Goal: Navigation & Orientation: Find specific page/section

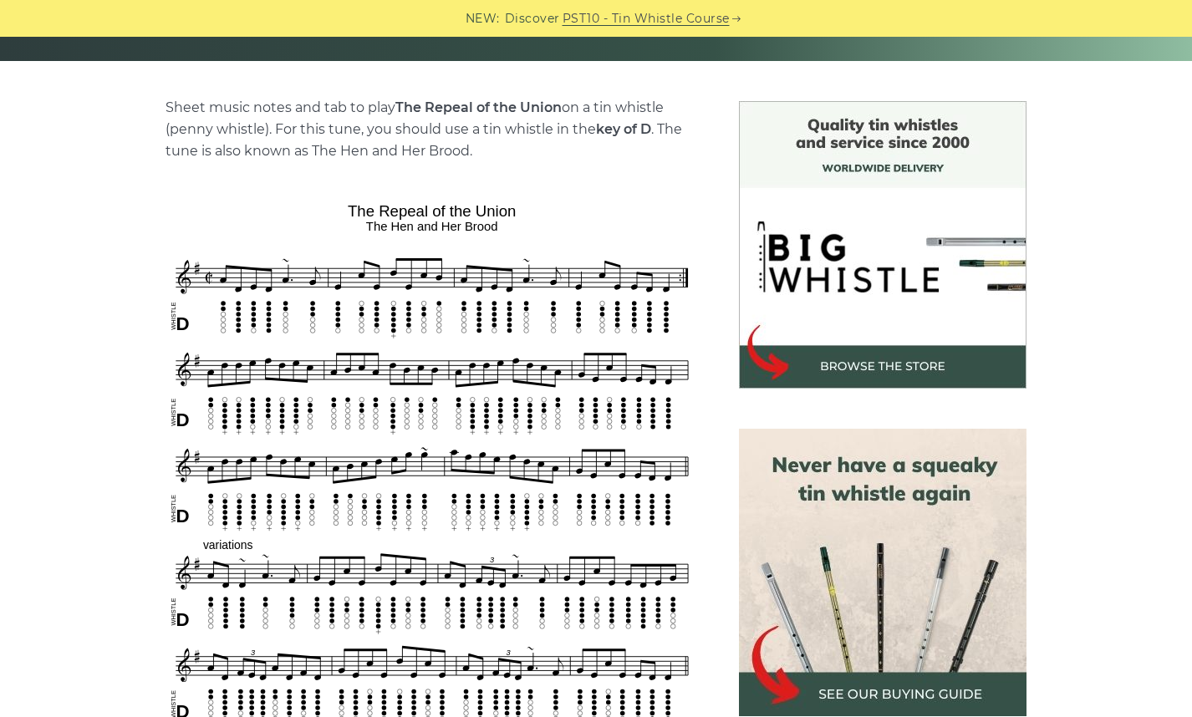
scroll to position [381, 0]
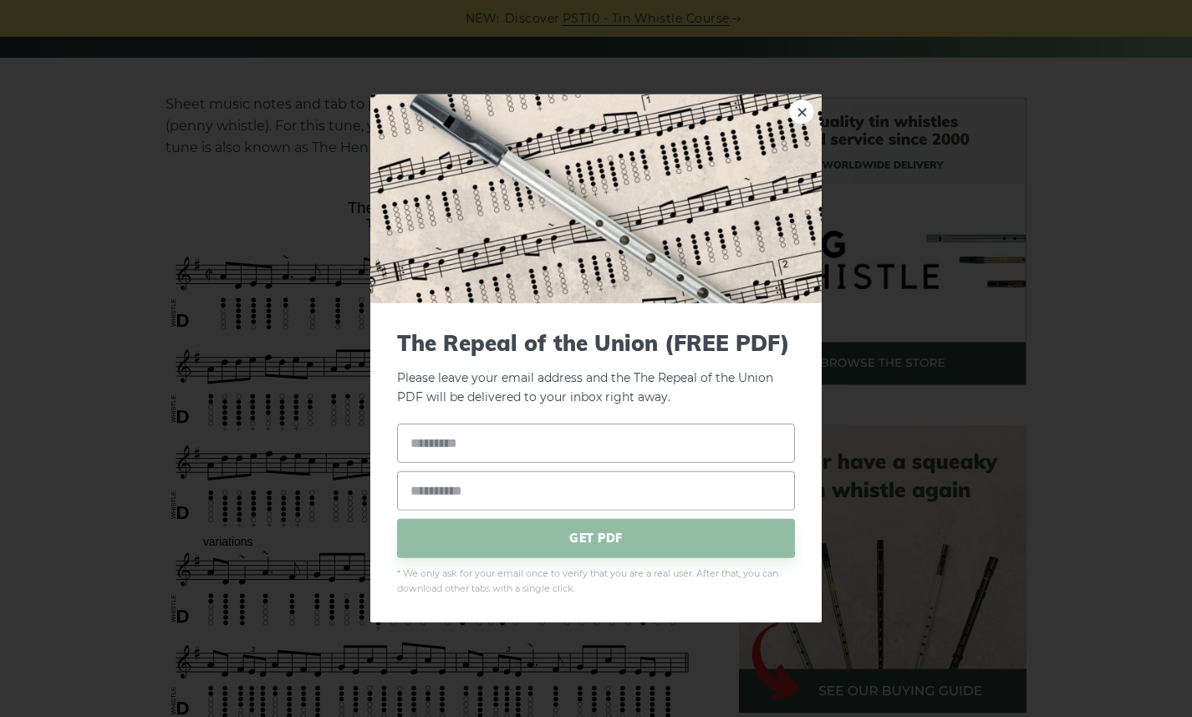
click at [321, 339] on div "× The Repeal of the Union (FREE PDF) Please leave your email address and the Th…" at bounding box center [596, 358] width 1192 height 717
click at [796, 116] on link "×" at bounding box center [801, 111] width 25 height 25
click at [803, 114] on link "×" at bounding box center [801, 111] width 25 height 25
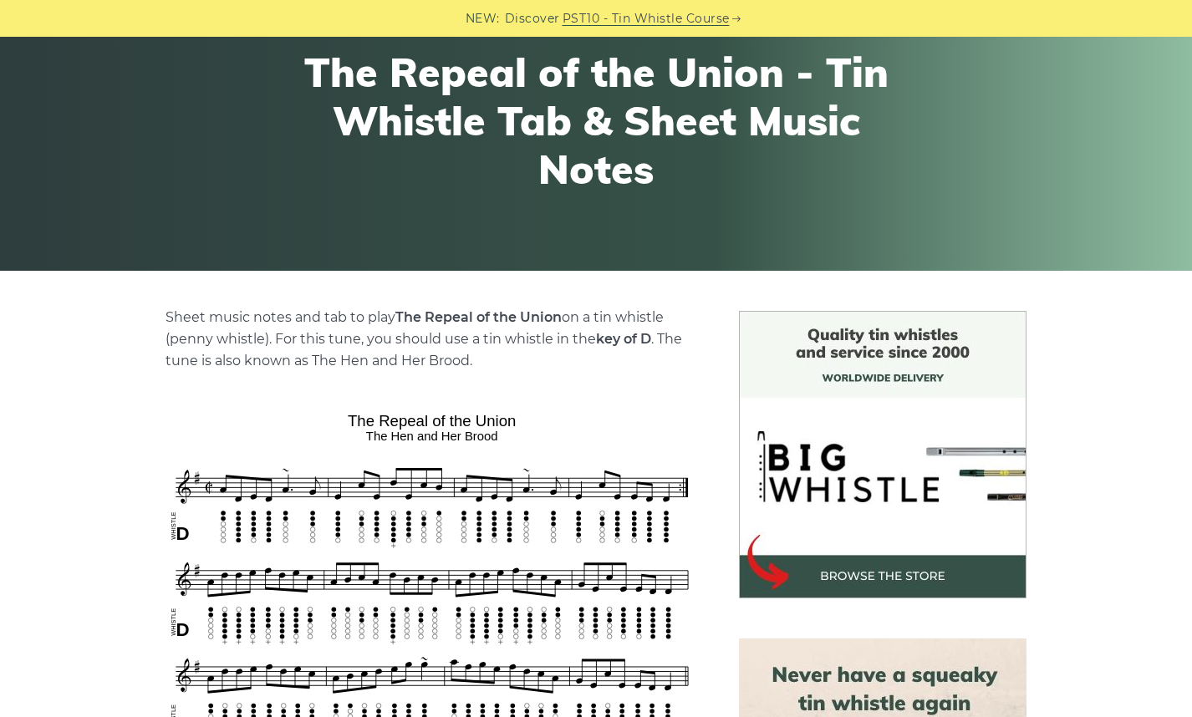
scroll to position [0, 0]
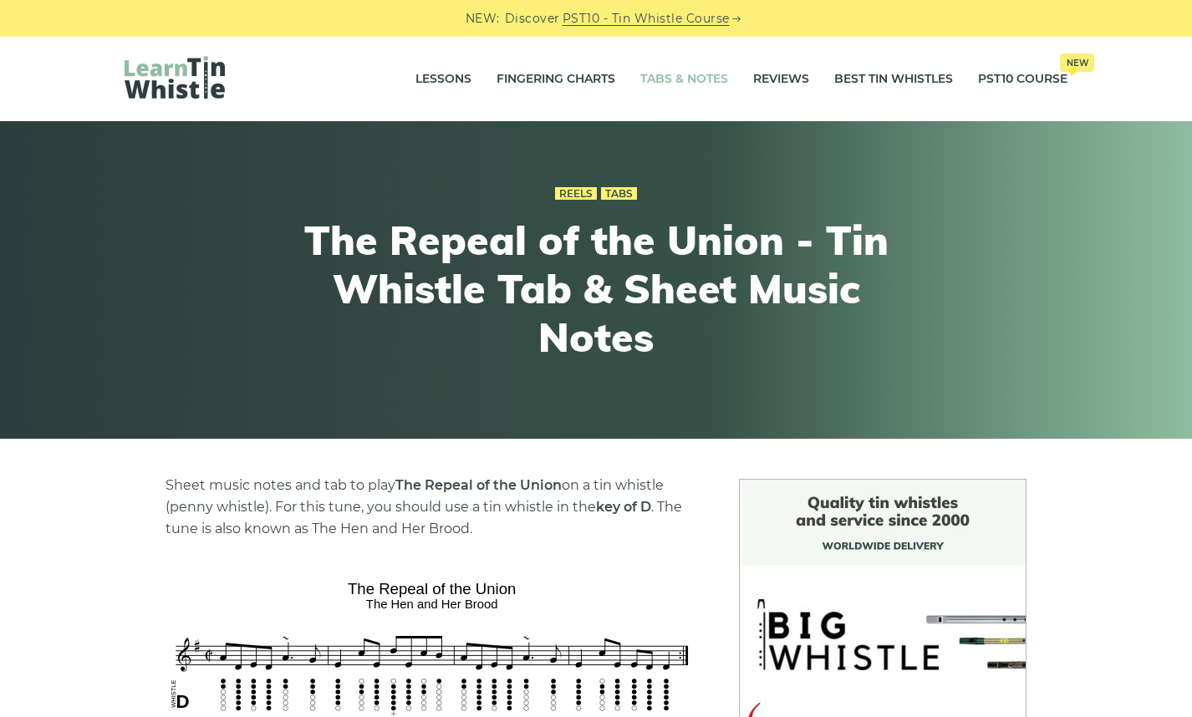
click at [686, 79] on link "Tabs & Notes" at bounding box center [684, 80] width 88 height 42
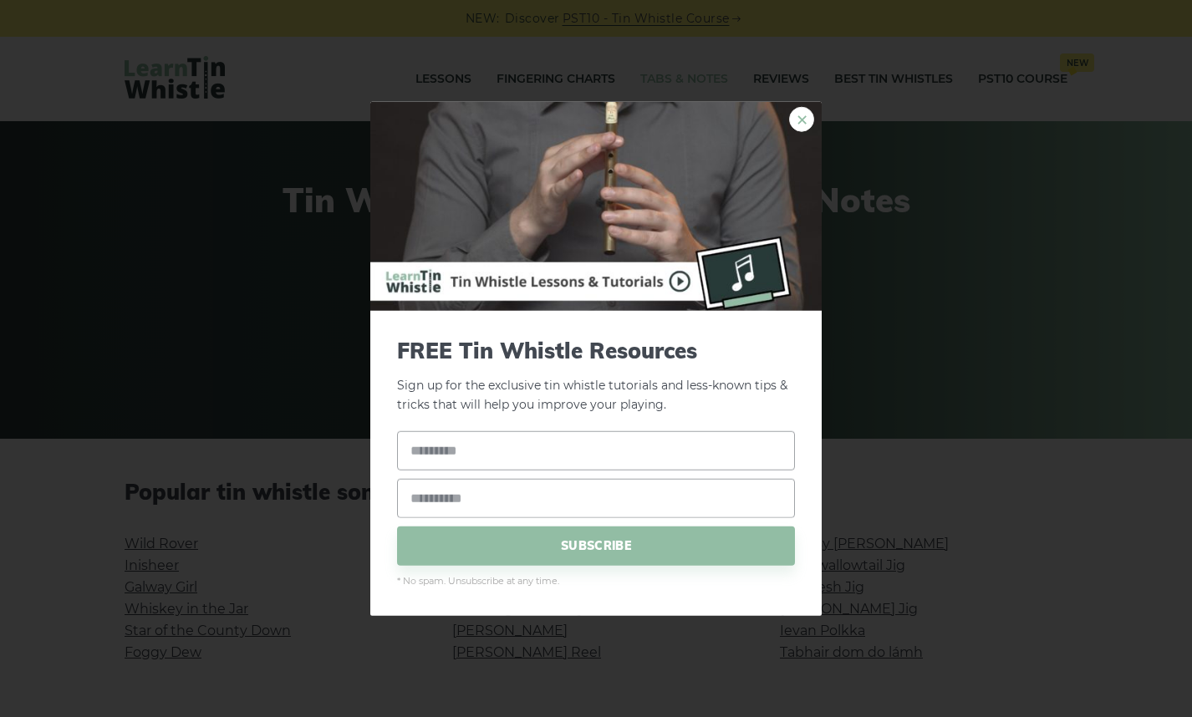
click at [801, 123] on link "×" at bounding box center [801, 119] width 25 height 25
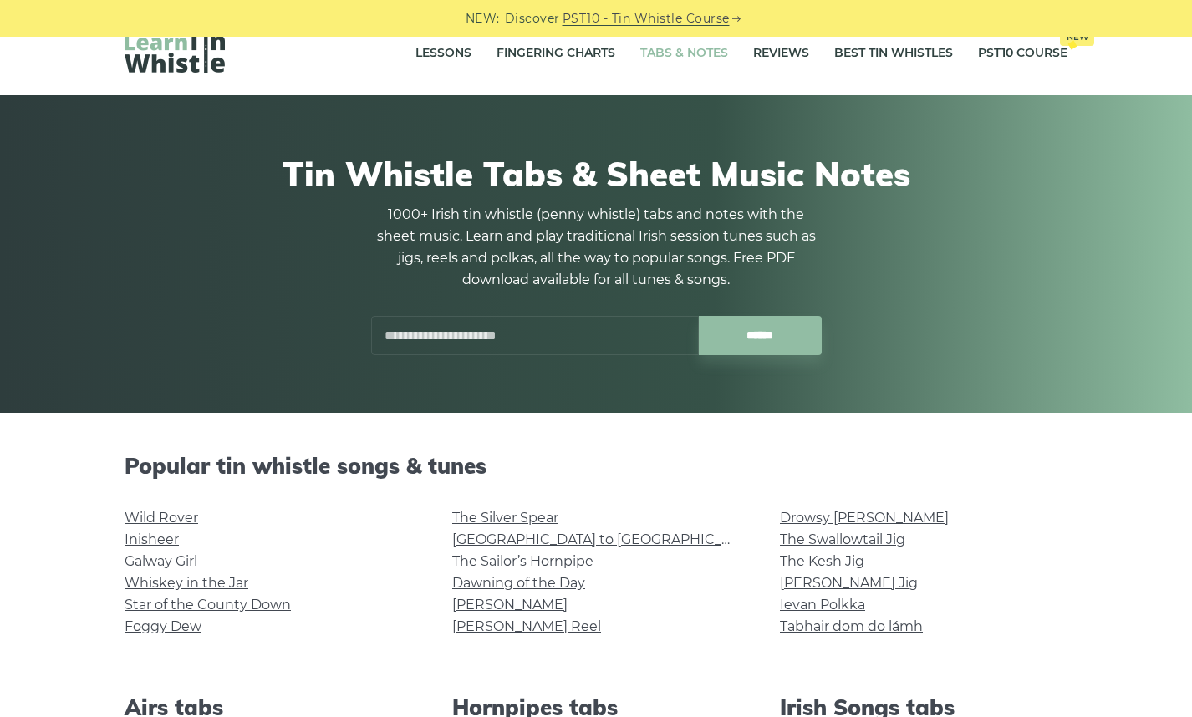
scroll to position [24, 0]
